Goal: Transaction & Acquisition: Purchase product/service

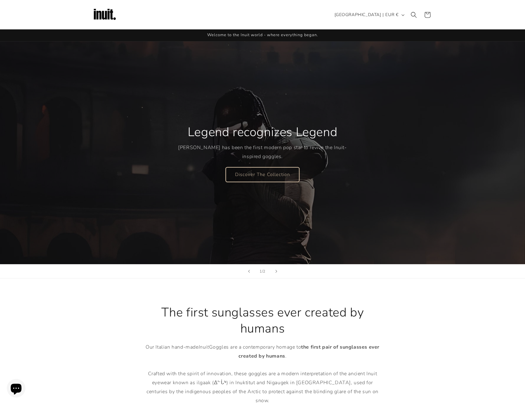
click at [268, 167] on link "Discover The Collection" at bounding box center [262, 174] width 73 height 15
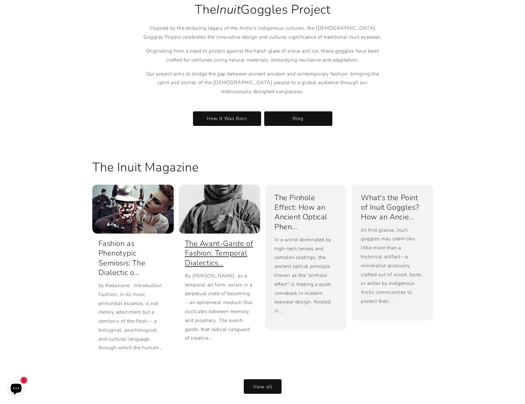
scroll to position [1193, 0]
